Goal: Task Accomplishment & Management: Complete application form

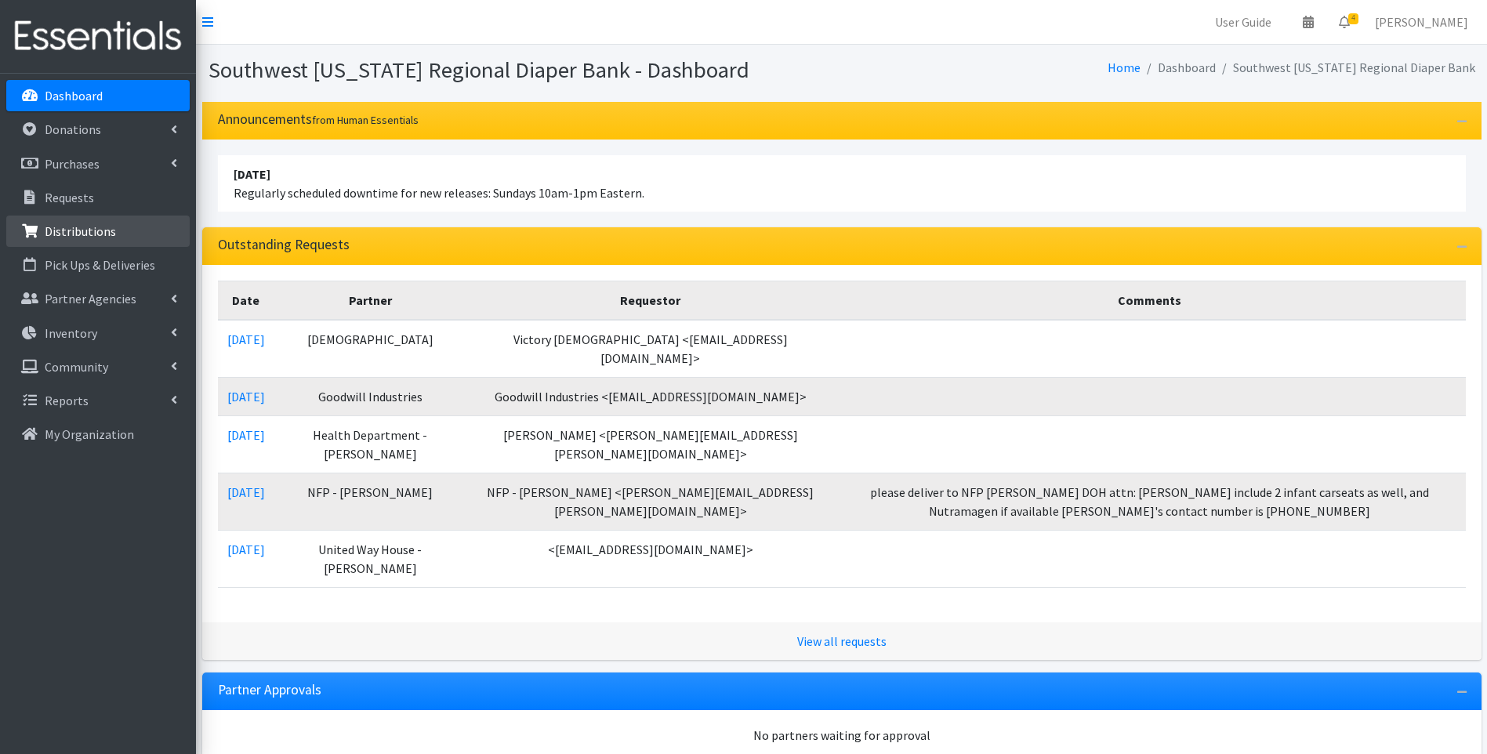
click at [82, 219] on link "Distributions" at bounding box center [97, 231] width 183 height 31
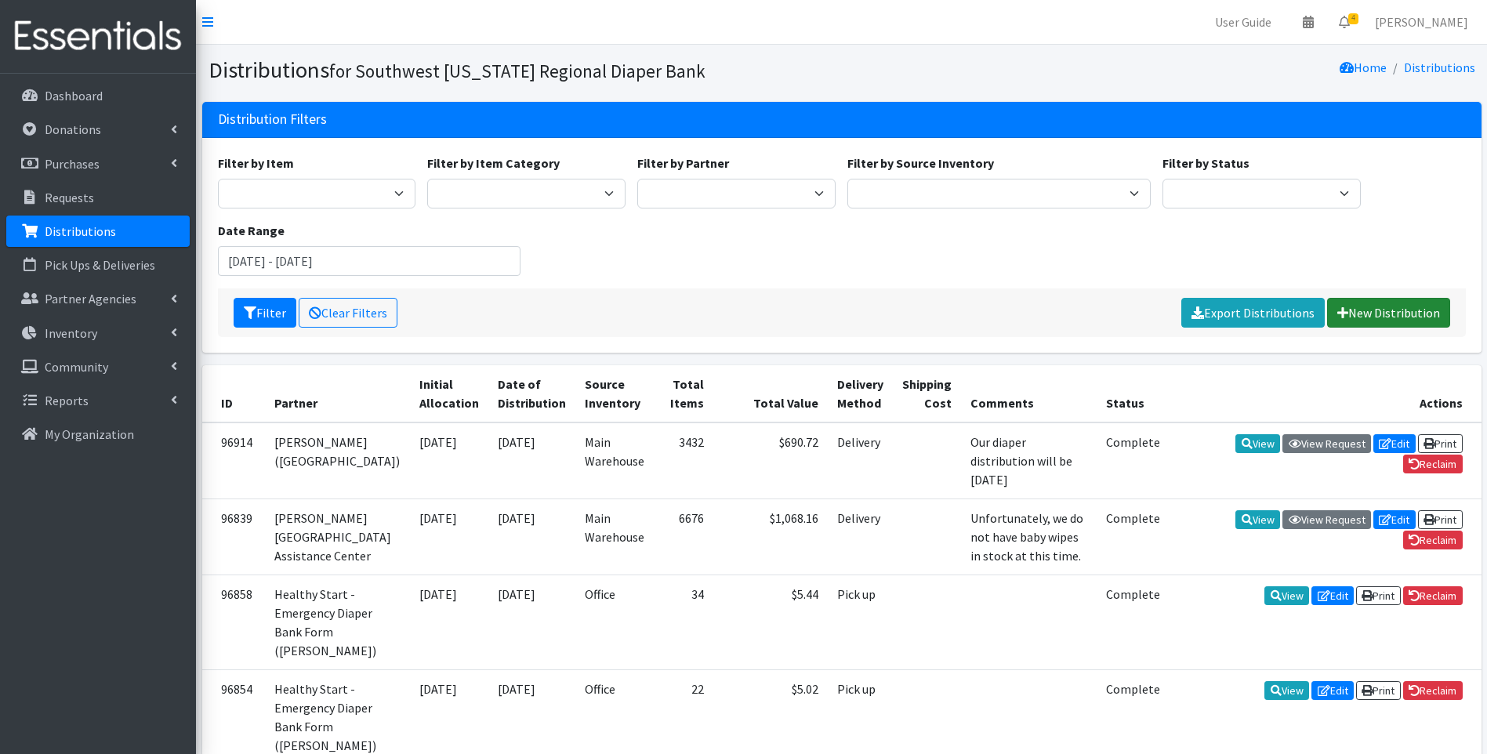
click at [1396, 310] on link "New Distribution" at bounding box center [1388, 313] width 123 height 30
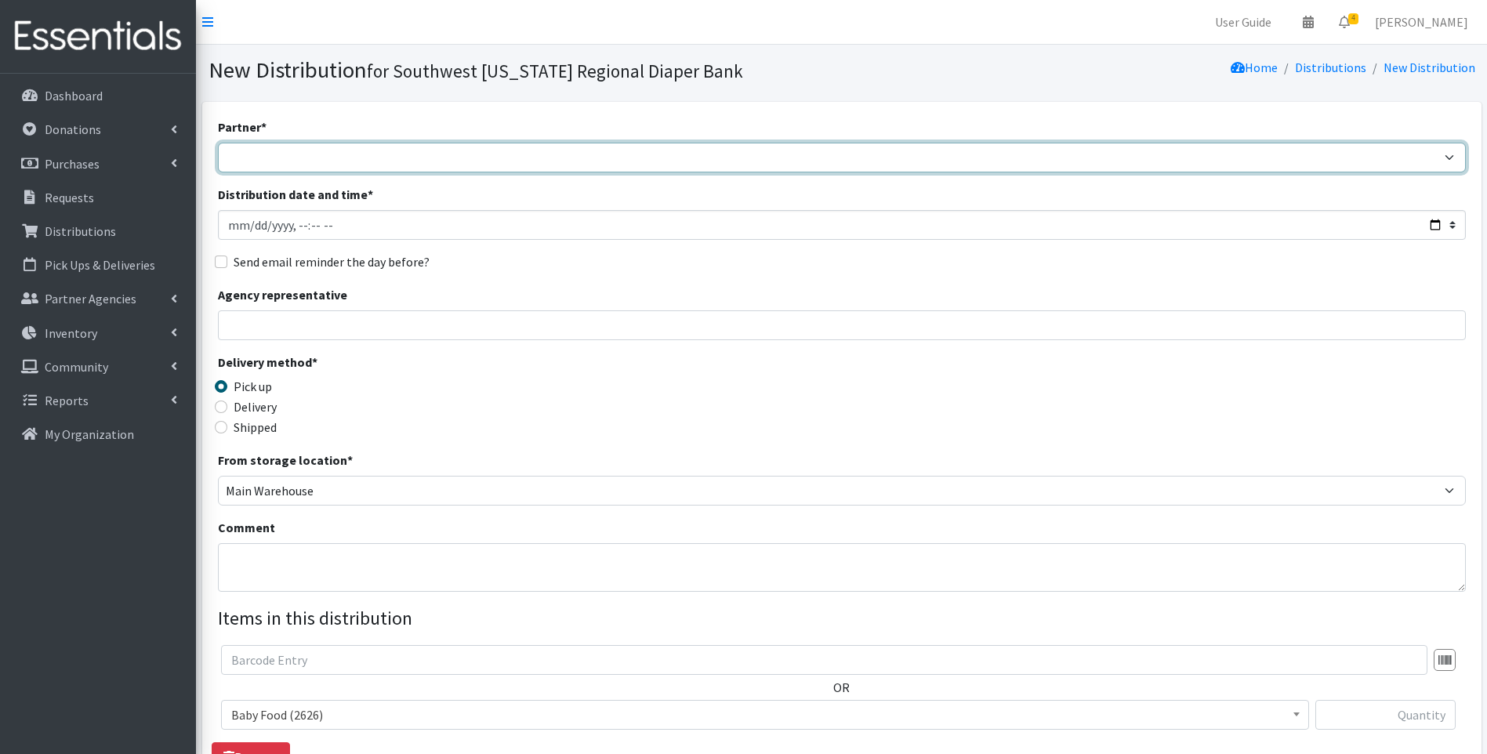
click at [497, 149] on select "ACT Abuse Counseling & Treatment Bayshore Fire Department [PERSON_NAME][GEOGRAP…" at bounding box center [842, 158] width 1248 height 30
select select "4196"
click at [218, 143] on select "ACT Abuse Counseling & Treatment Bayshore Fire Department Bonita Springs Assist…" at bounding box center [842, 158] width 1248 height 30
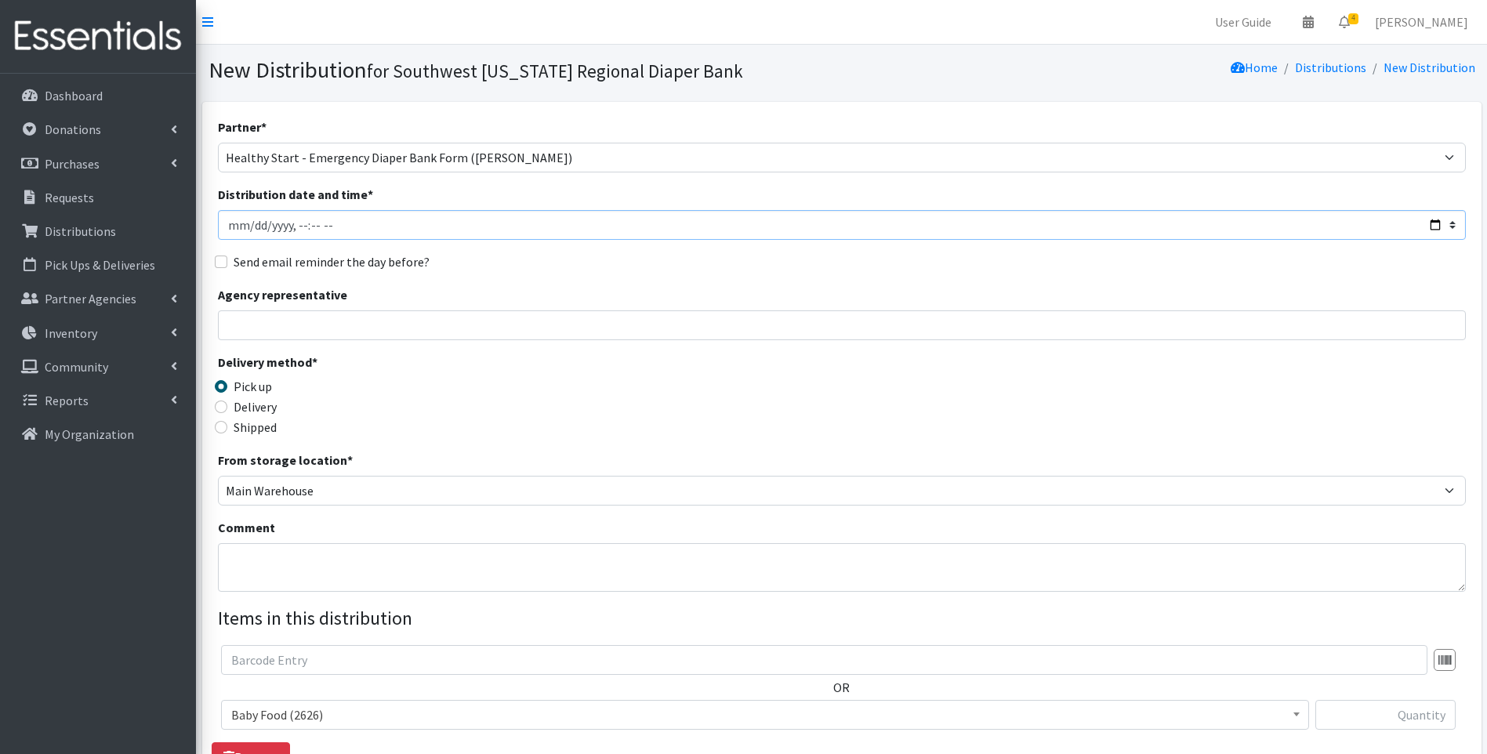
click at [1430, 221] on input "Distribution date and time *" at bounding box center [842, 225] width 1248 height 30
click at [692, 425] on div "Delivery method * Pick up Delivery Shipped Shipping cost" at bounding box center [842, 402] width 1248 height 98
click at [385, 328] on input "Agency representative" at bounding box center [842, 325] width 1248 height 30
type input "Viviana"
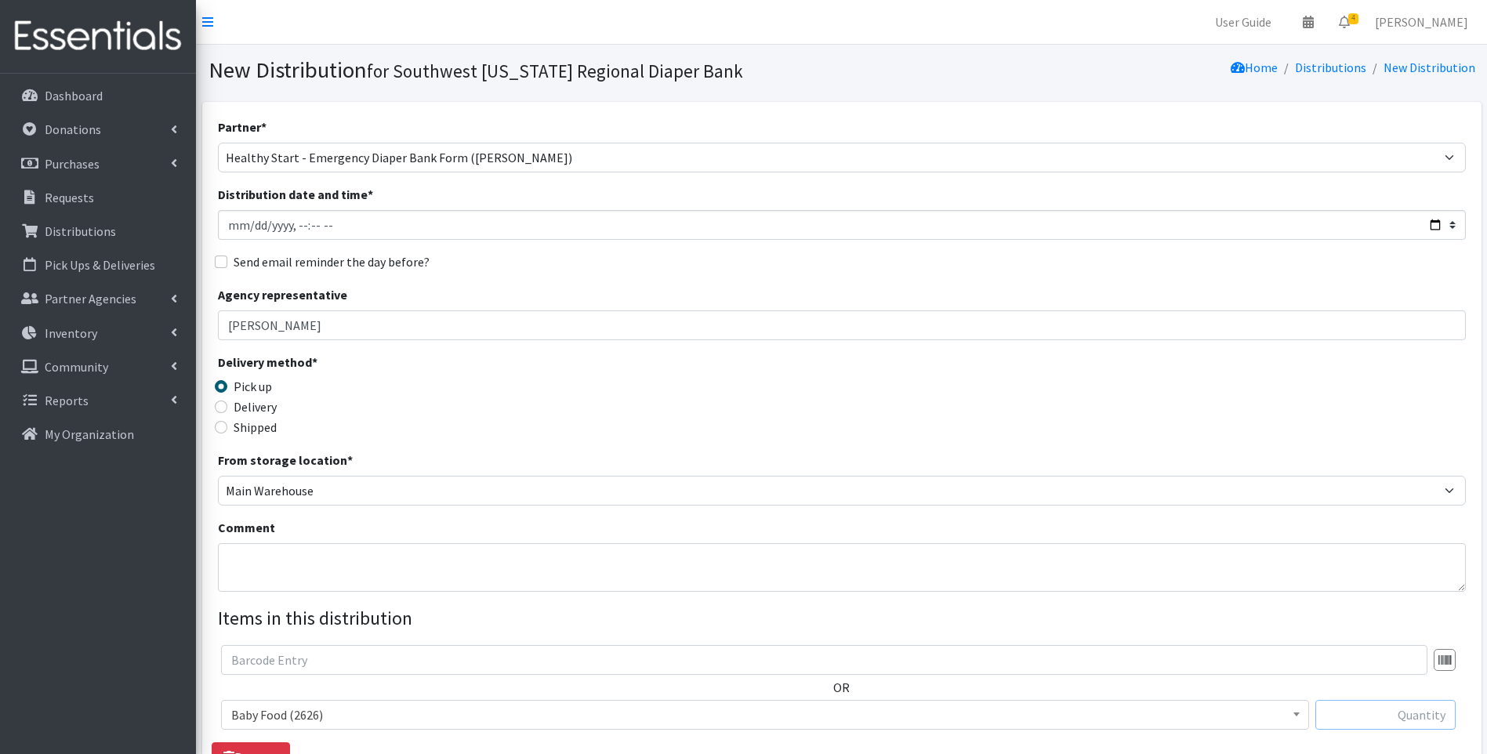
type input "34"
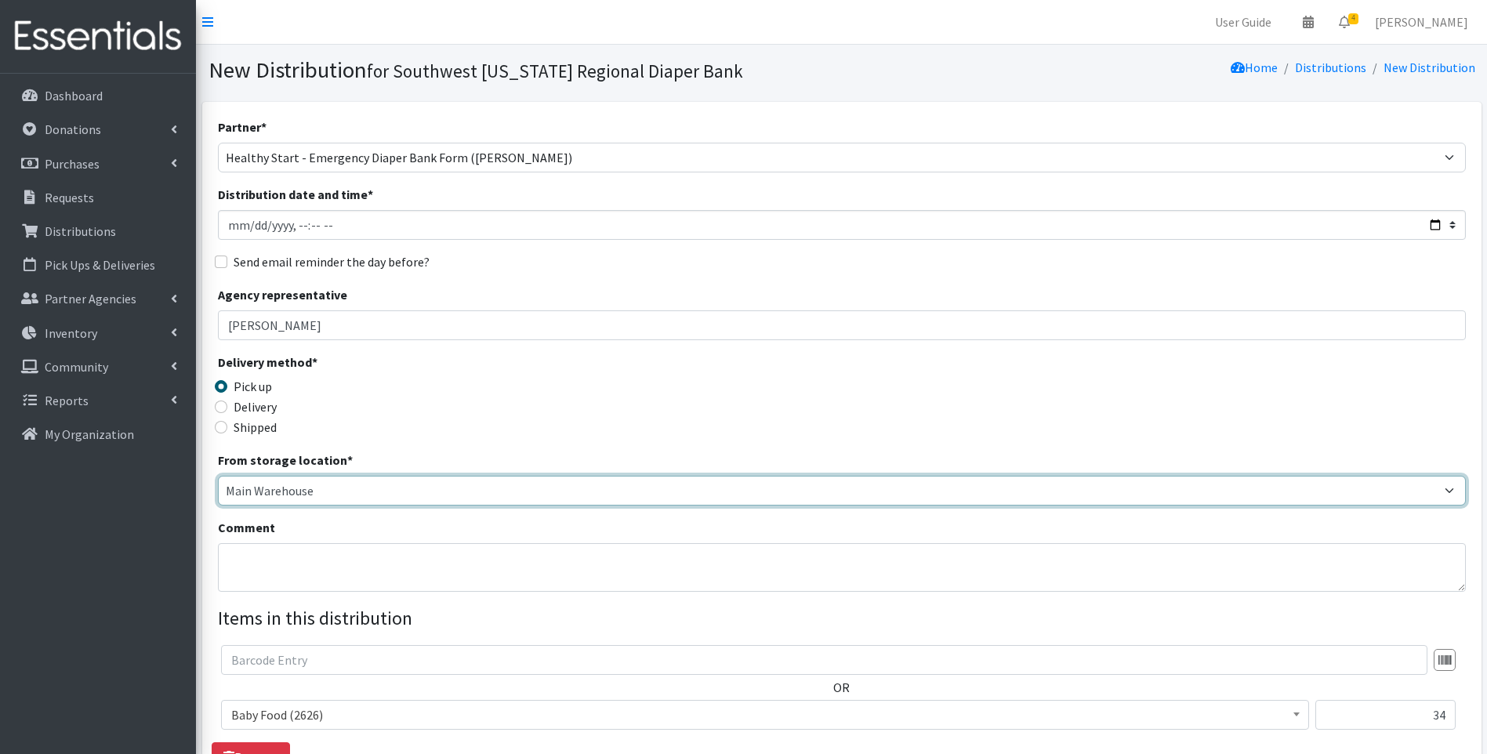
click at [260, 485] on select "Main Warehouse Office Winkler" at bounding box center [842, 491] width 1248 height 30
select select "335"
click at [218, 476] on select "Main Warehouse Office Winkler" at bounding box center [842, 491] width 1248 height 30
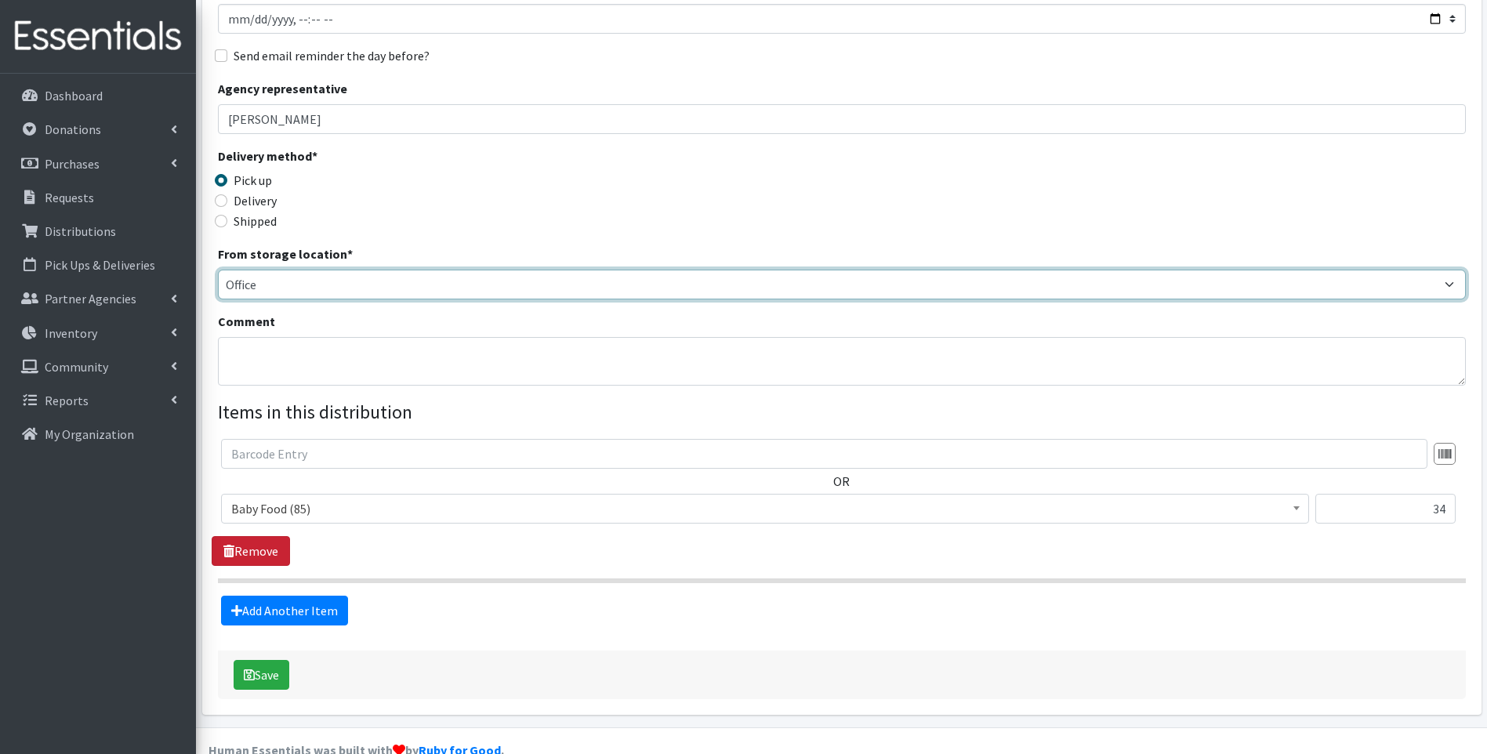
scroll to position [238, 0]
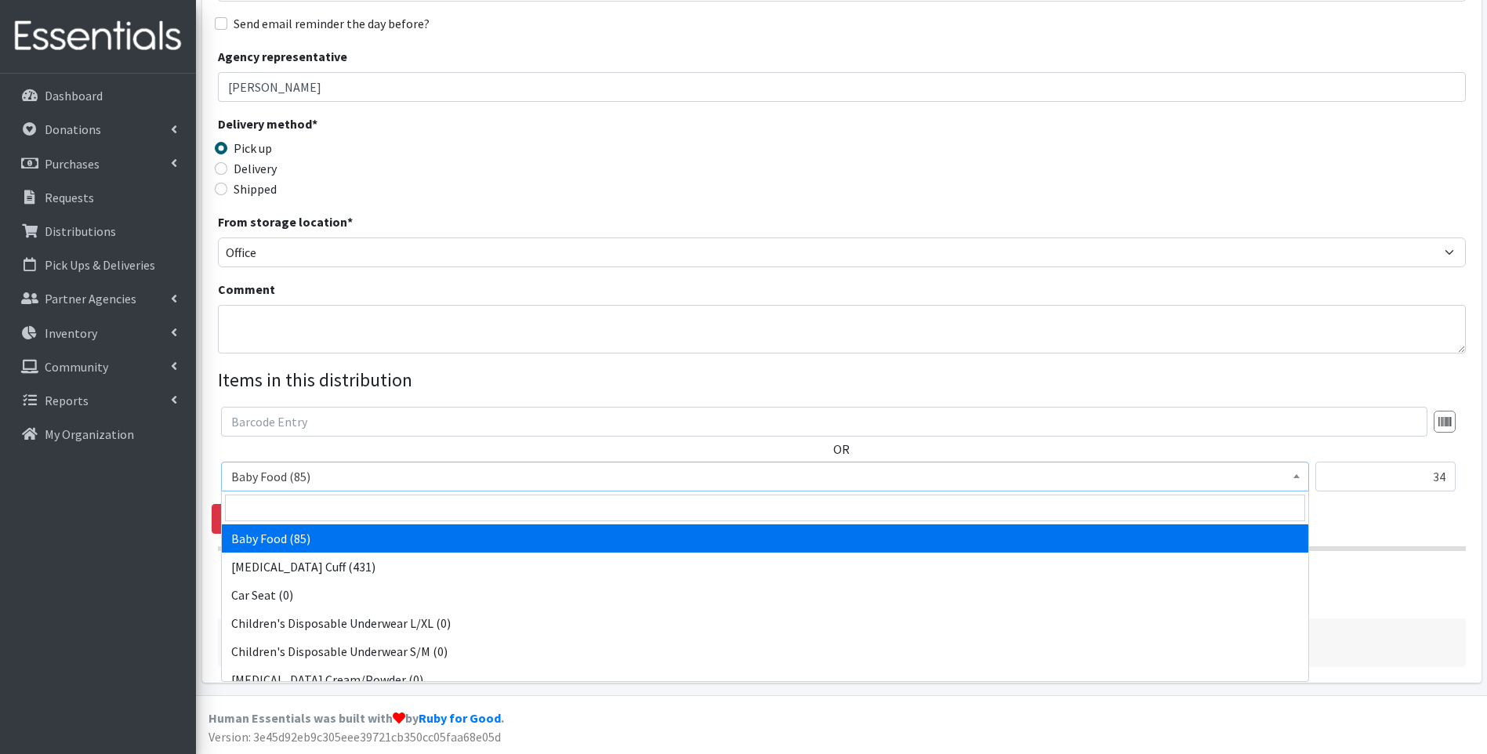
click at [349, 479] on span "Baby Food (85)" at bounding box center [765, 477] width 1068 height 22
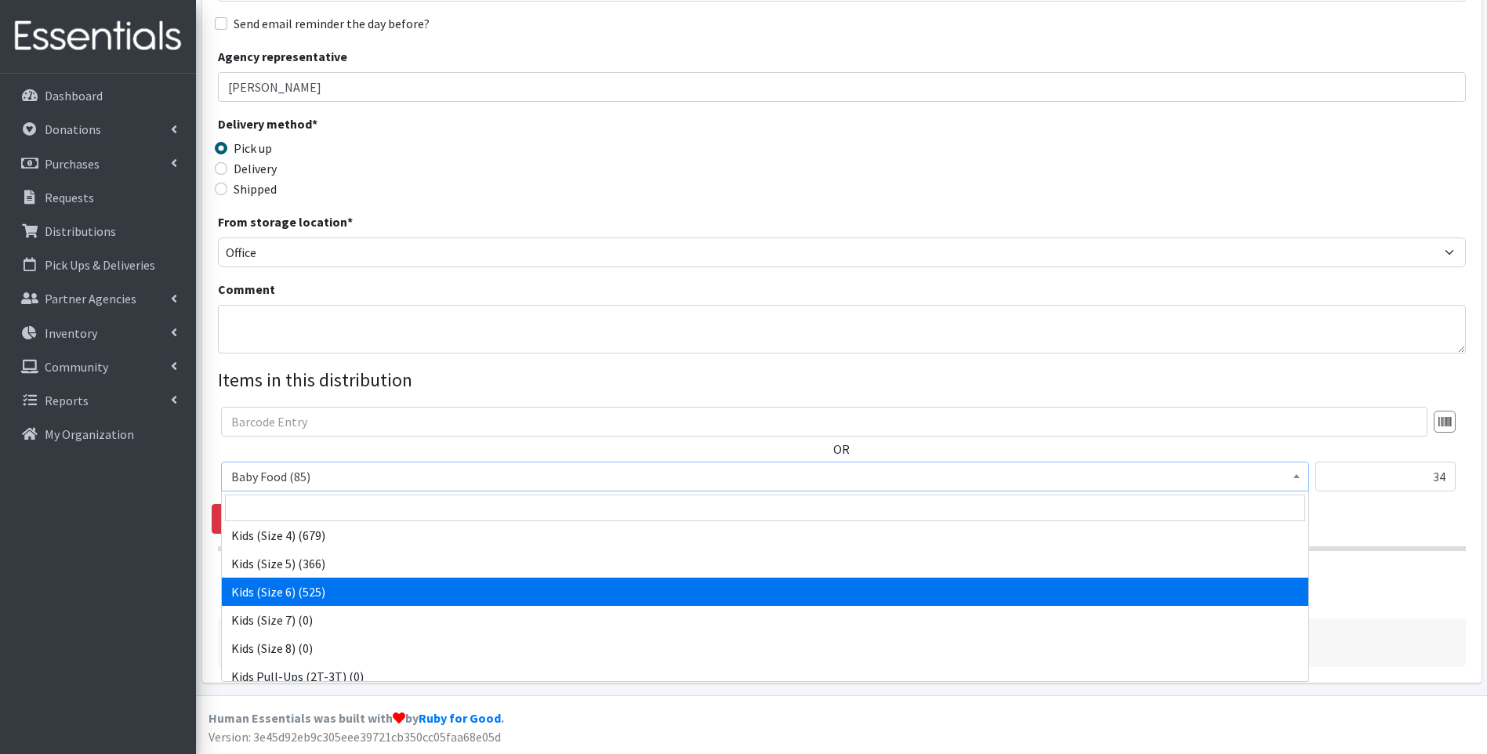
scroll to position [492, 0]
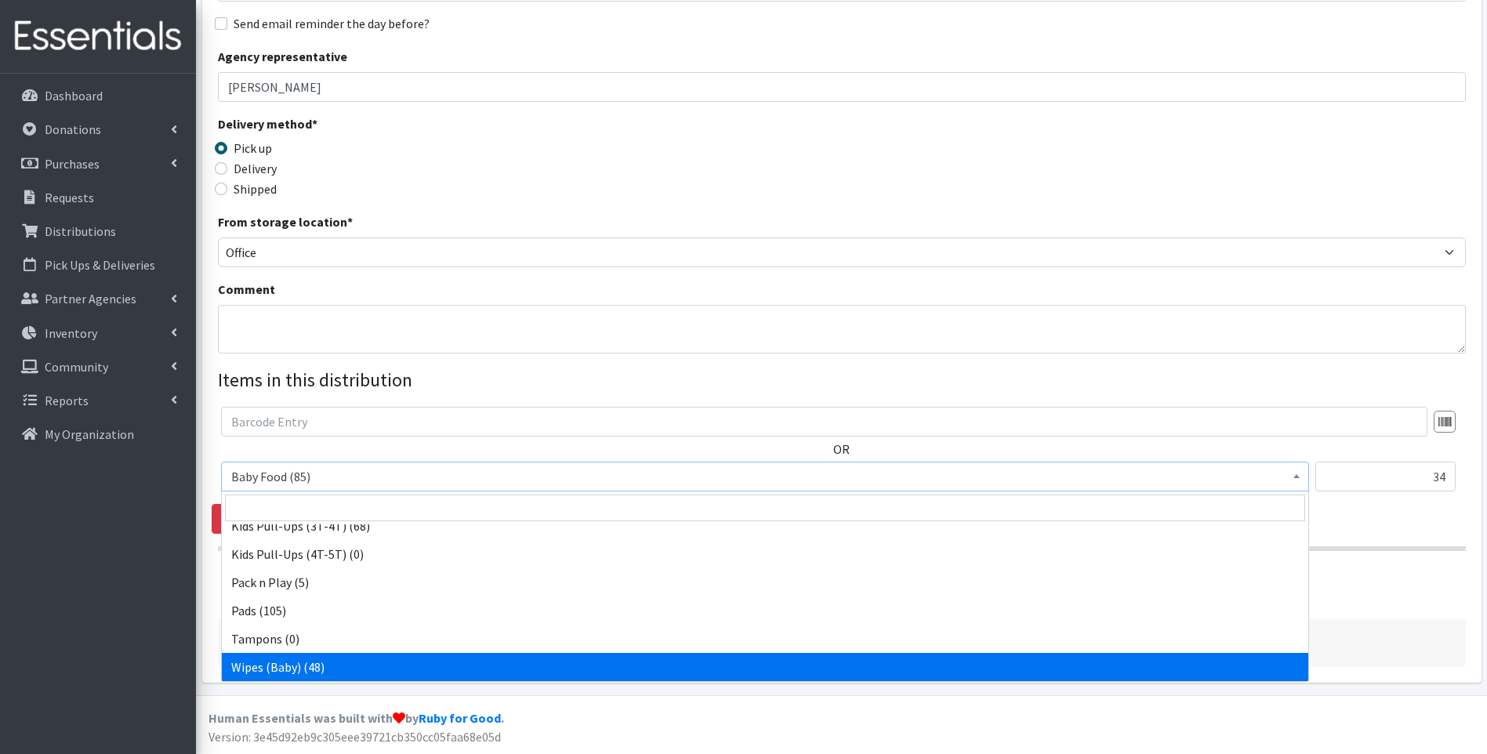
select select "10041"
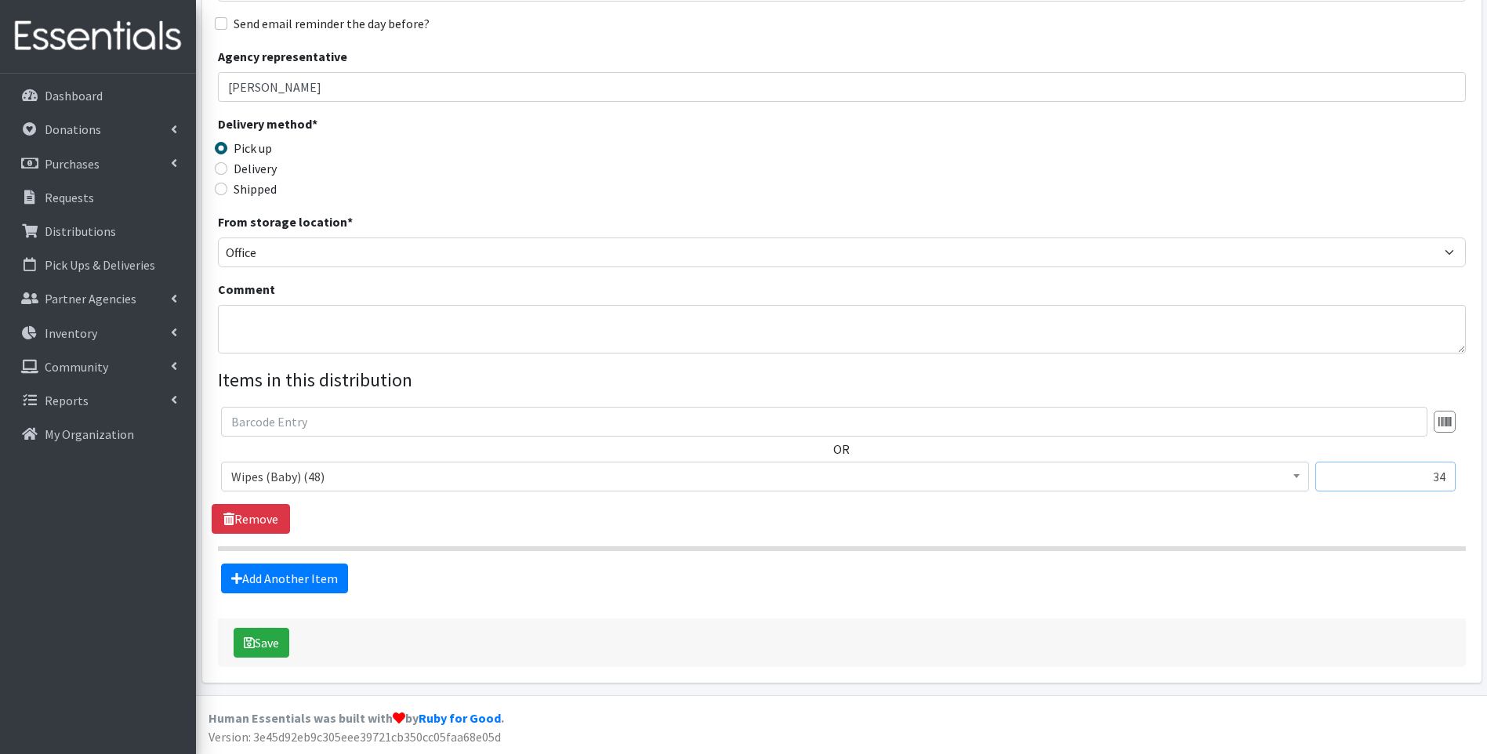
drag, startPoint x: 1369, startPoint y: 479, endPoint x: 1444, endPoint y: 480, distance: 75.3
click at [1458, 481] on div "Baby Food (85) Blood Pressure Cuff (431) Car Seat (0) Children's Disposable Und…" at bounding box center [841, 483] width 1241 height 42
type input "1"
click at [1087, 101] on input "Viviana" at bounding box center [842, 87] width 1248 height 30
click at [302, 566] on link "Add Another Item" at bounding box center [284, 579] width 127 height 30
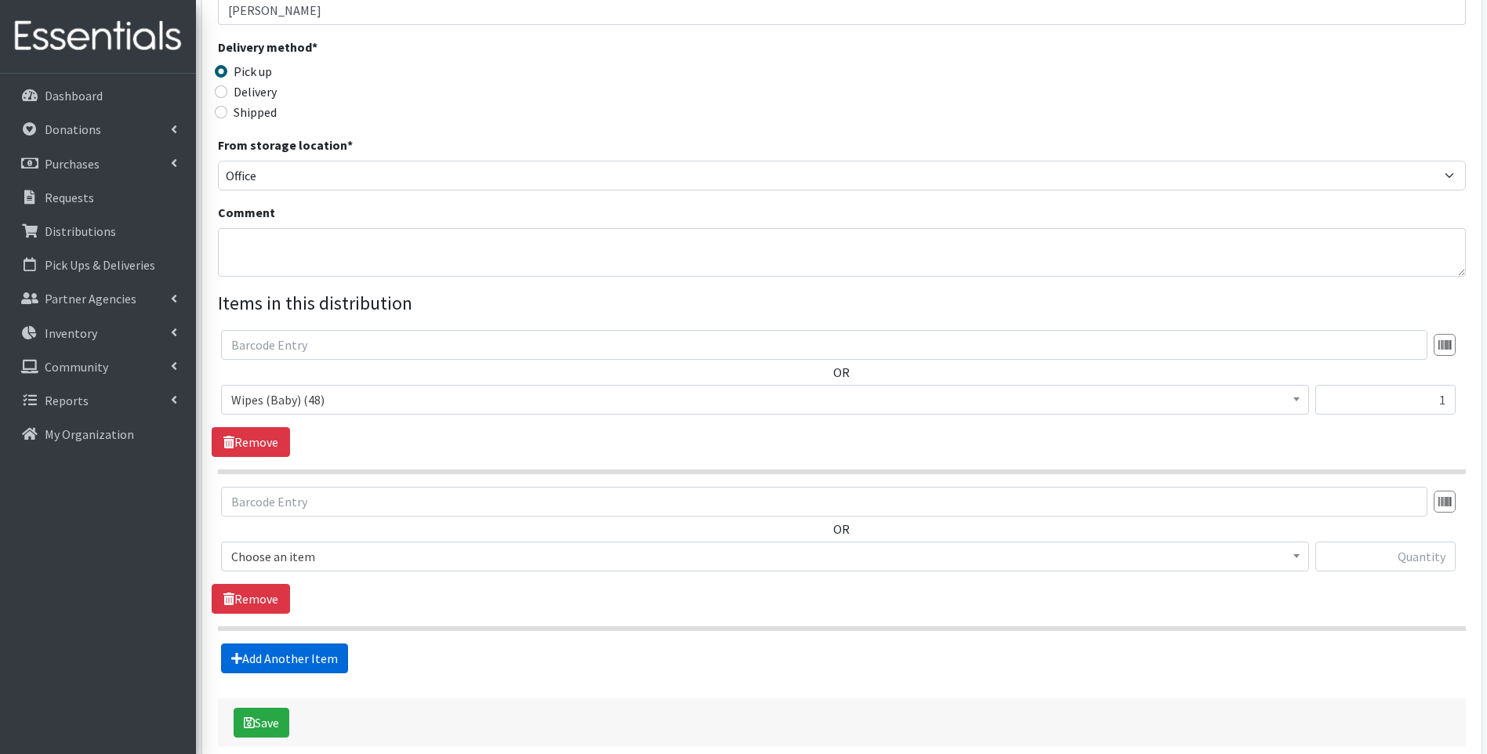
scroll to position [395, 0]
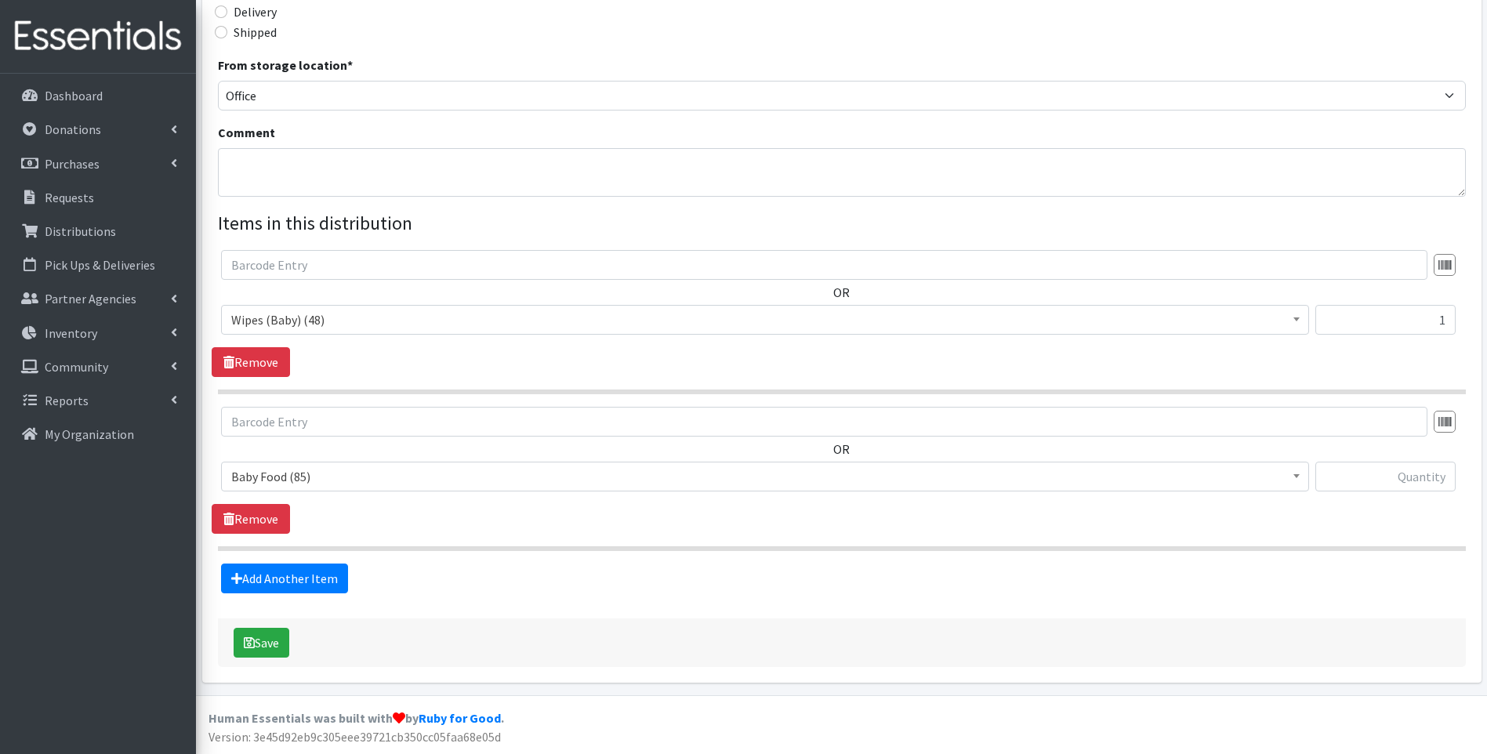
click at [352, 479] on span "Baby Food (85)" at bounding box center [765, 477] width 1068 height 22
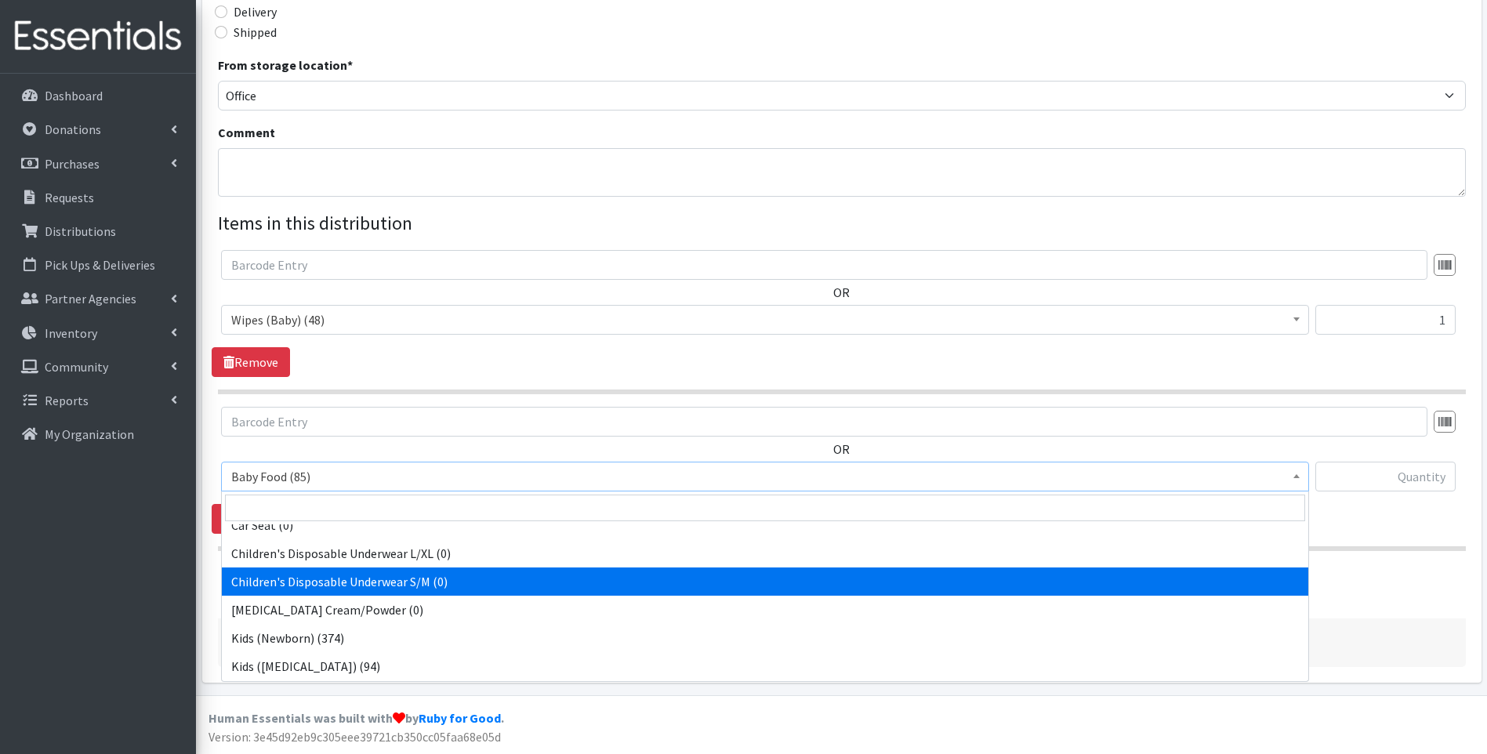
scroll to position [314, 0]
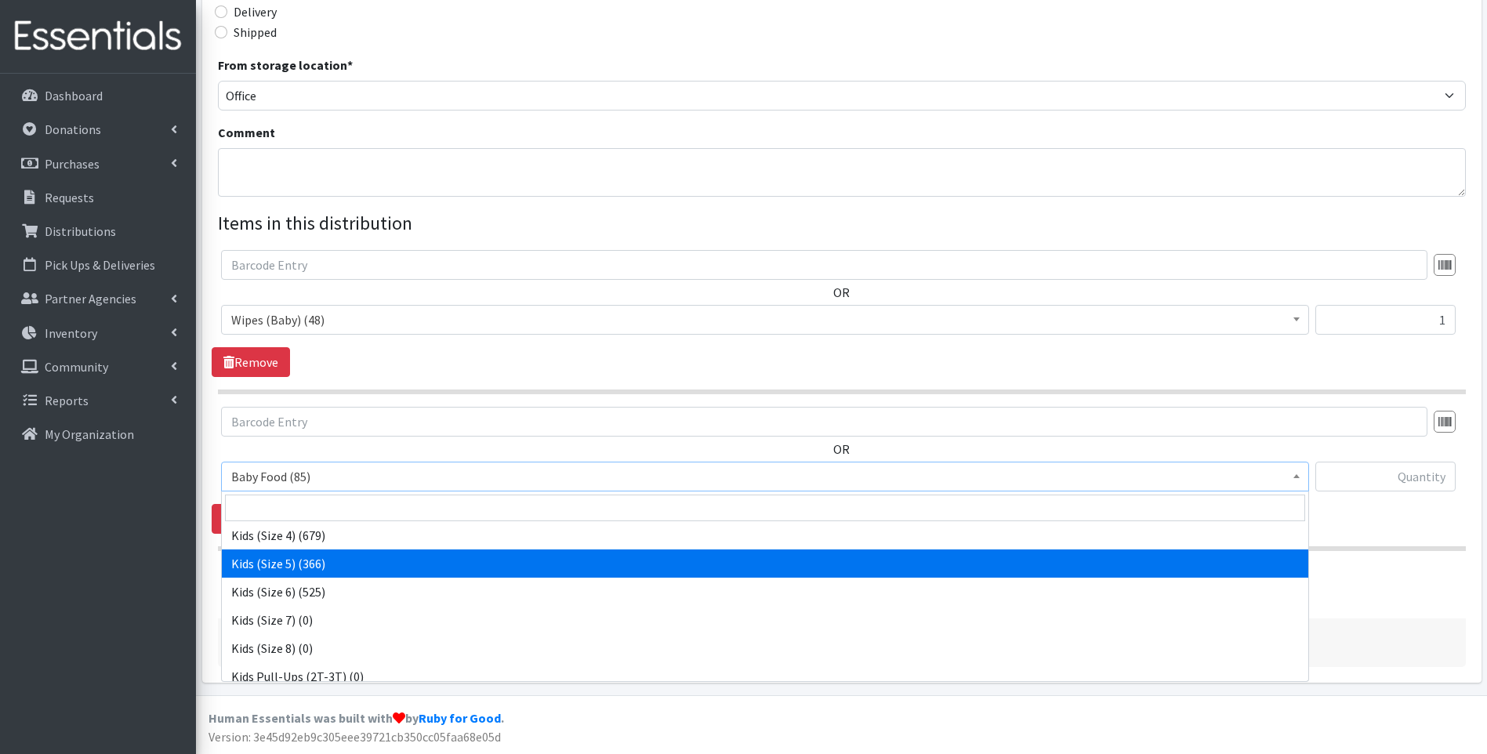
select select "10042"
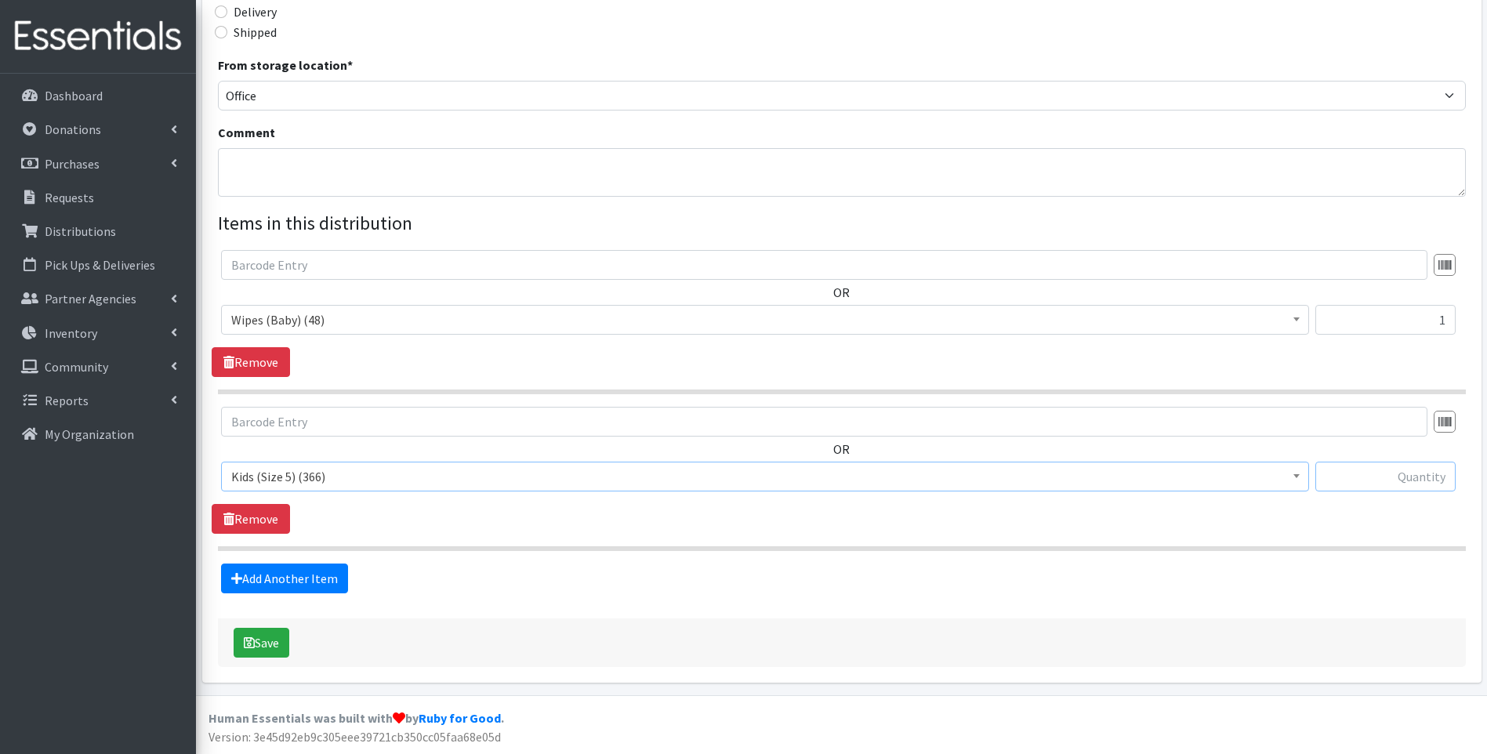
click at [1367, 485] on input "text" at bounding box center [1386, 477] width 140 height 30
type input "34"
click at [270, 644] on button "Save" at bounding box center [262, 643] width 56 height 30
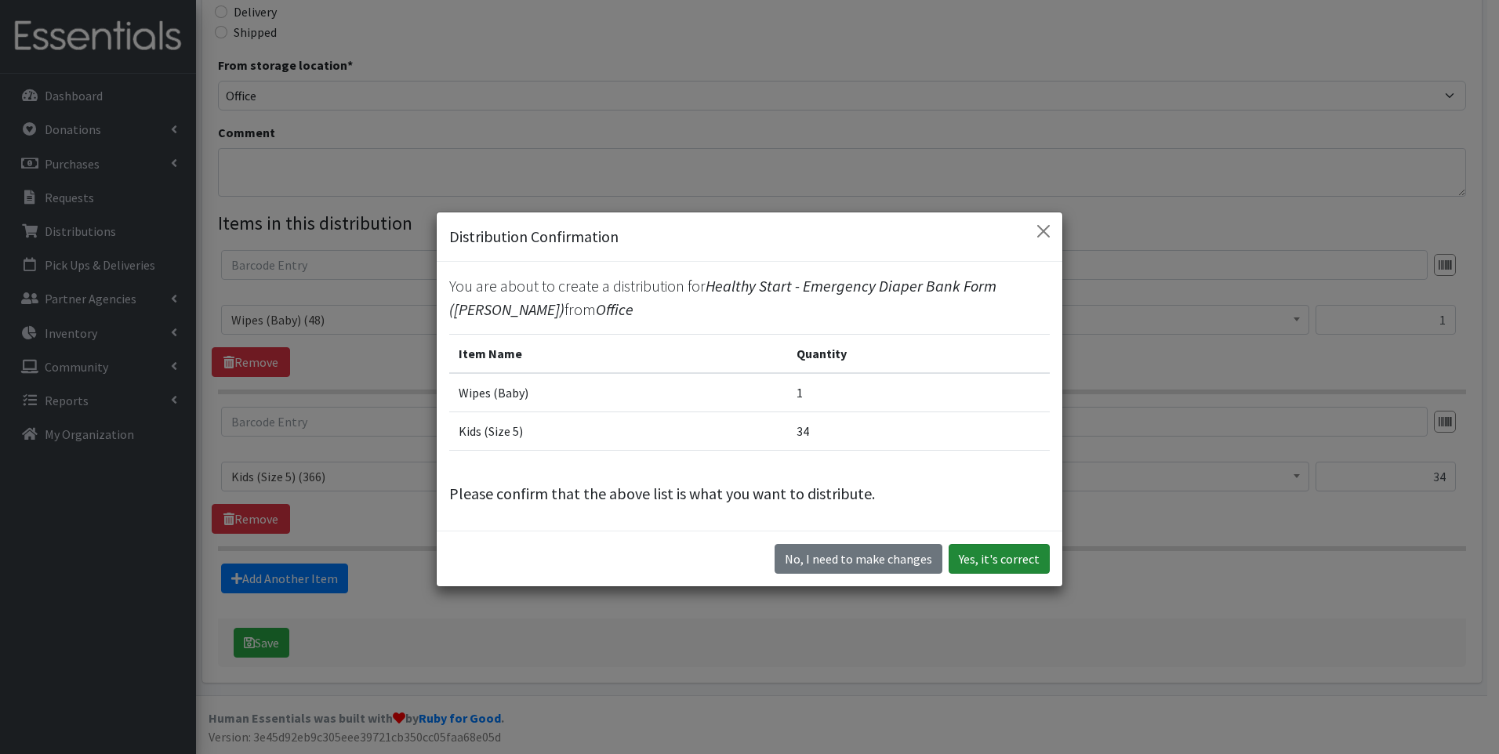
click at [986, 565] on button "Yes, it's correct" at bounding box center [999, 559] width 101 height 30
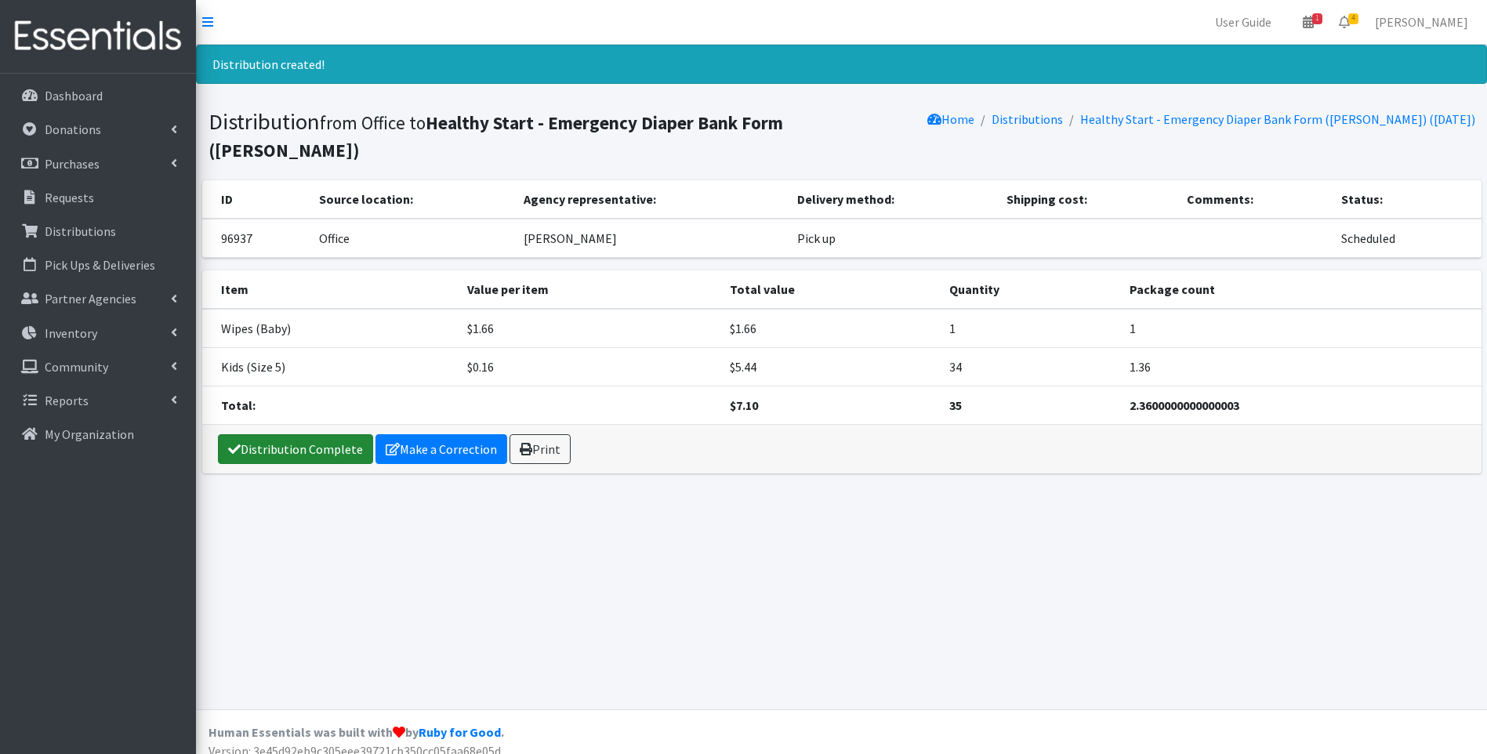
click at [324, 434] on link "Distribution Complete" at bounding box center [295, 449] width 155 height 30
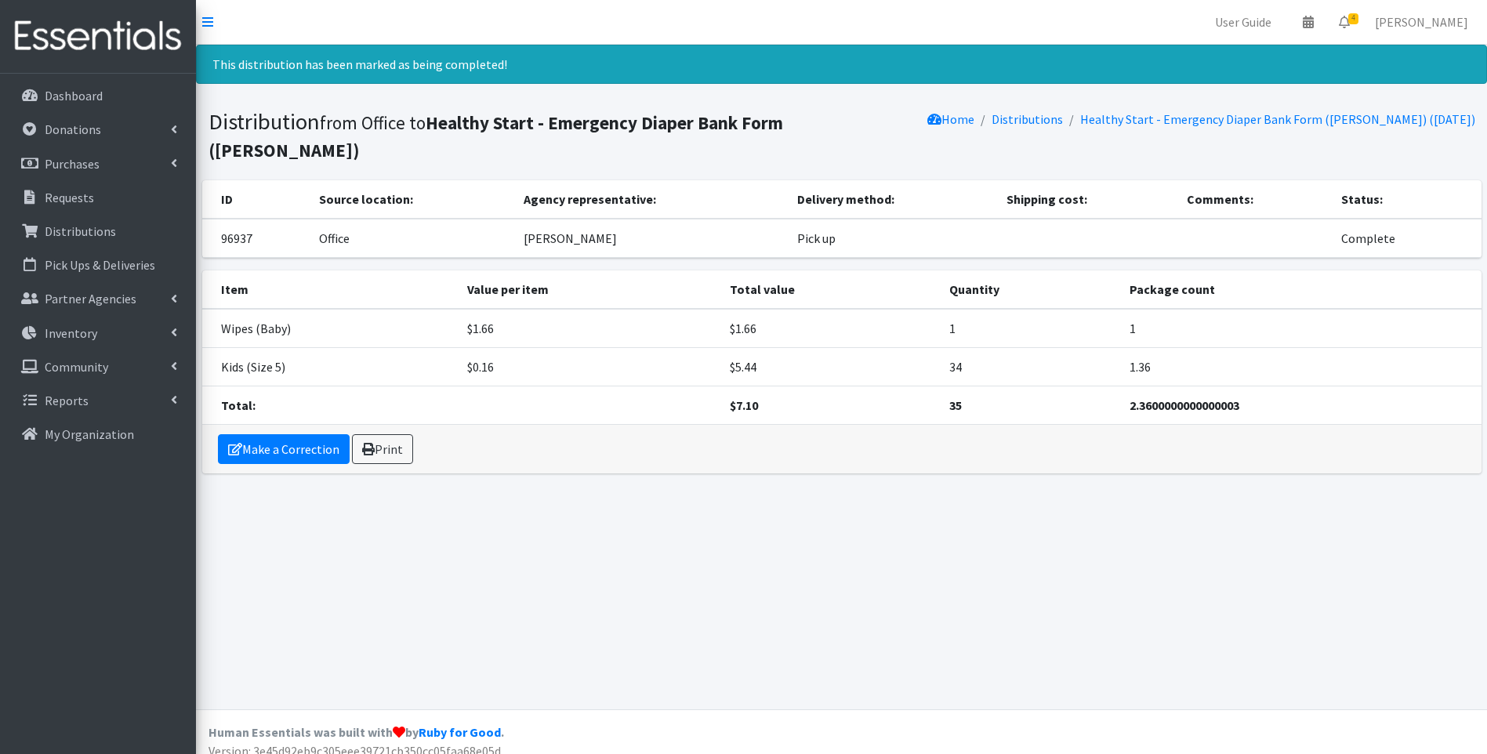
click at [64, 41] on img at bounding box center [97, 36] width 183 height 53
